Goal: Entertainment & Leisure: Browse casually

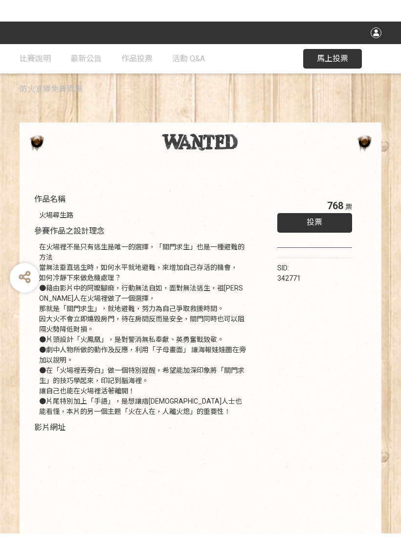
scroll to position [44, 0]
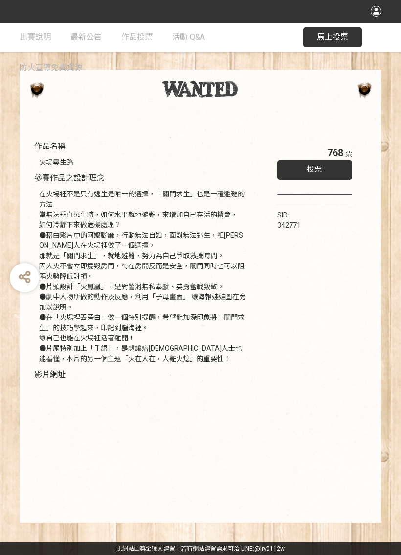
click at [135, 26] on link "作品投票" at bounding box center [136, 37] width 31 height 29
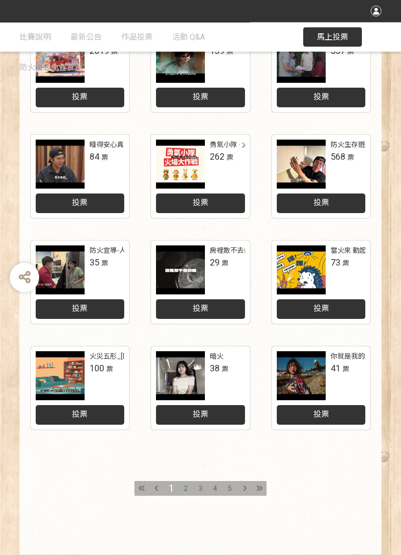
scroll to position [265, 0]
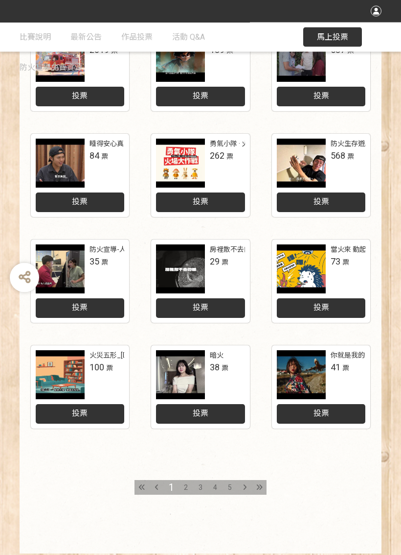
click at [185, 484] on span "2" at bounding box center [186, 488] width 4 height 8
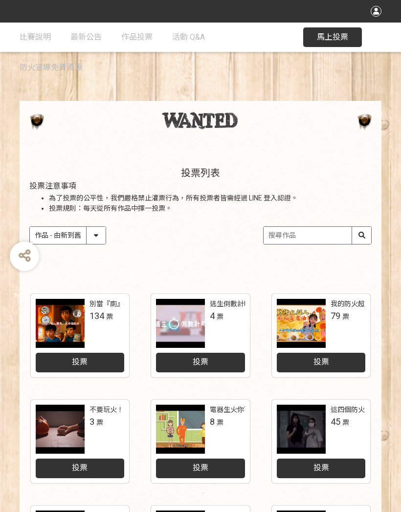
click at [94, 233] on select "作品 - 由新到舊 作品 - 由舊到新 票數 - 由多到少 票數 - 由少到多" at bounding box center [68, 235] width 76 height 17
select select "vote"
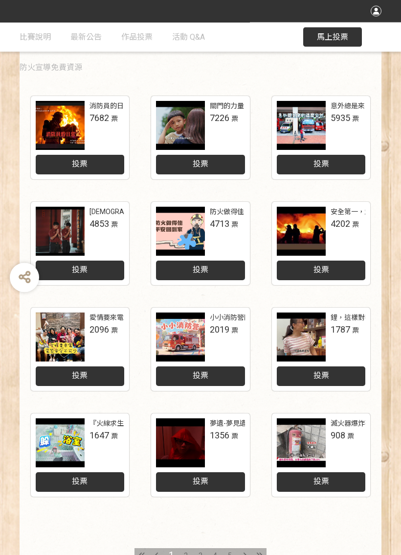
scroll to position [309, 0]
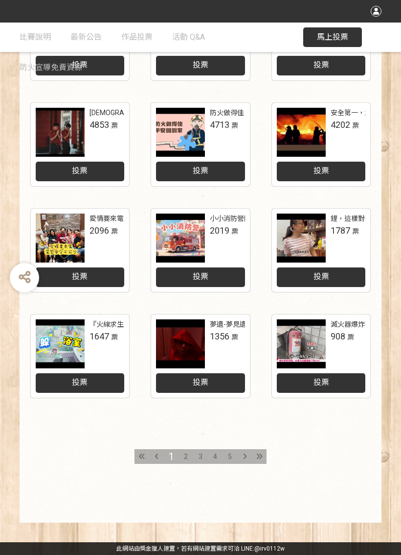
click at [181, 449] on div "2" at bounding box center [186, 456] width 15 height 15
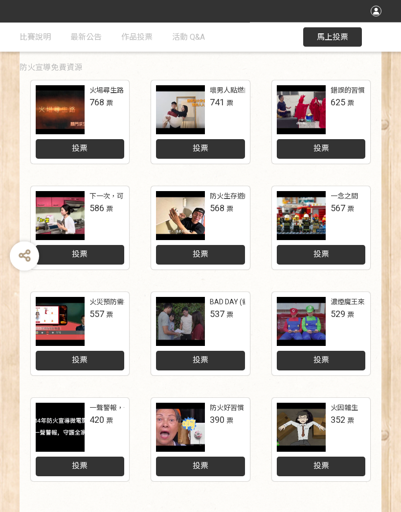
scroll to position [213, 0]
click at [139, 32] on span "作品投票" at bounding box center [136, 36] width 31 height 9
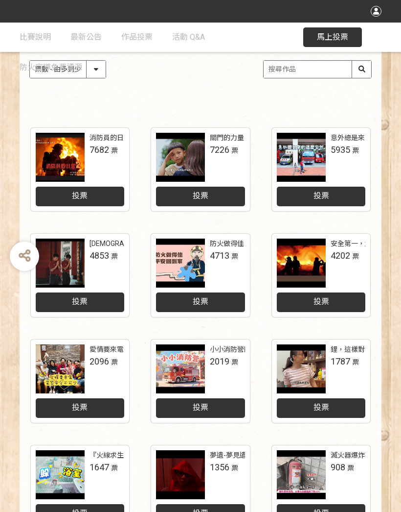
scroll to position [165, 0]
